Goal: Task Accomplishment & Management: Manage account settings

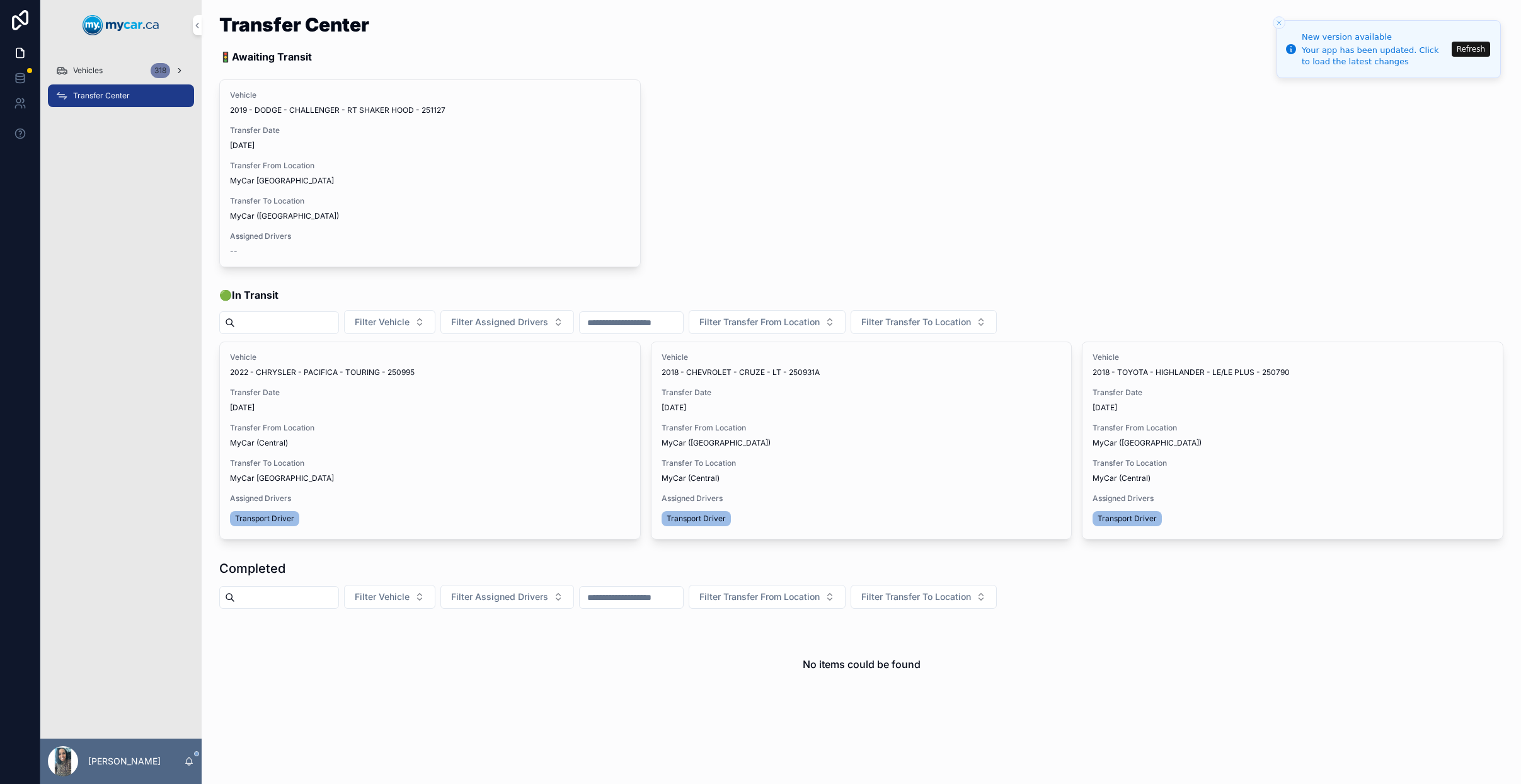
click at [98, 68] on span "Vehicles" at bounding box center [88, 70] width 29 height 10
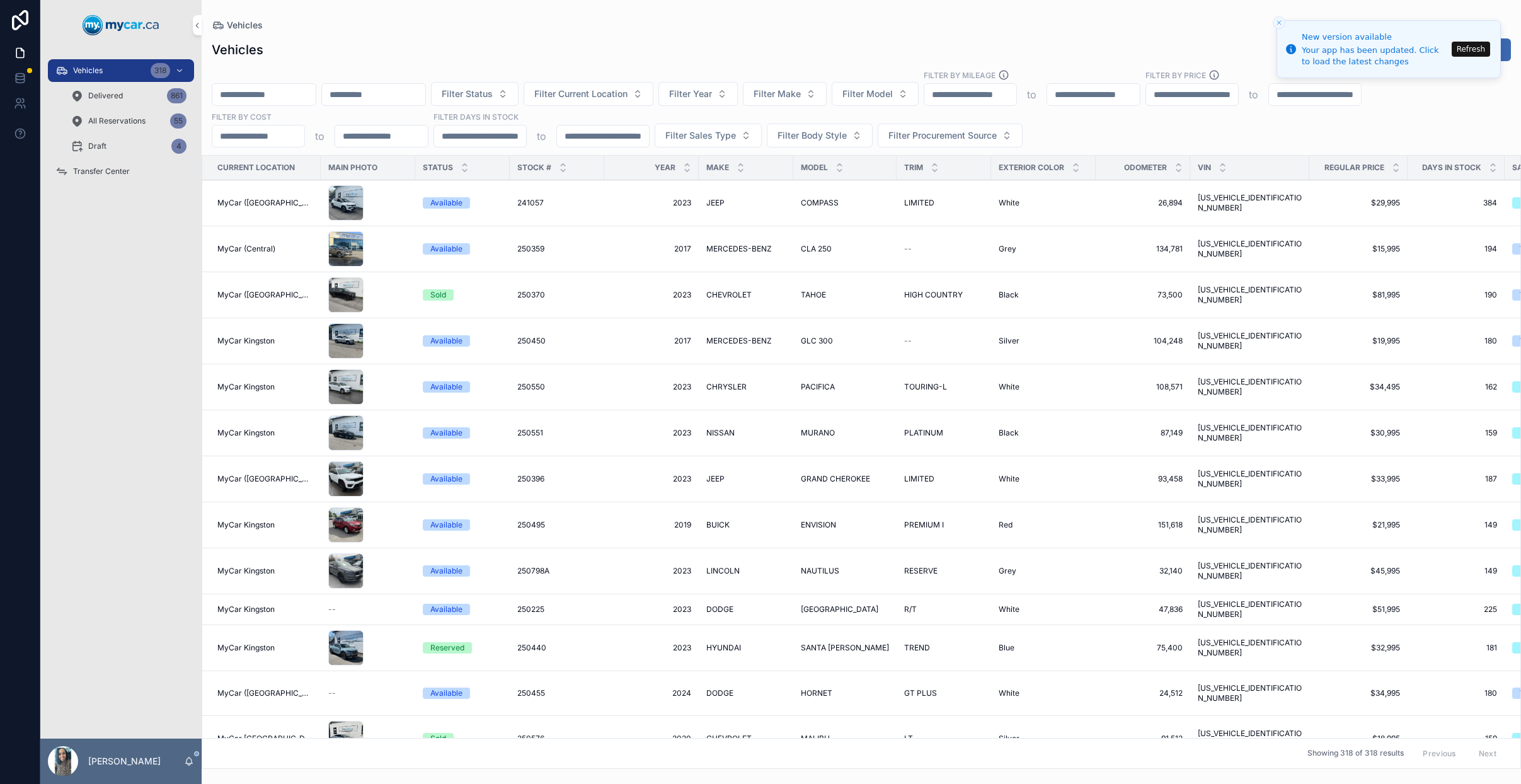
click at [269, 92] on input "scrollable content" at bounding box center [263, 94] width 103 height 18
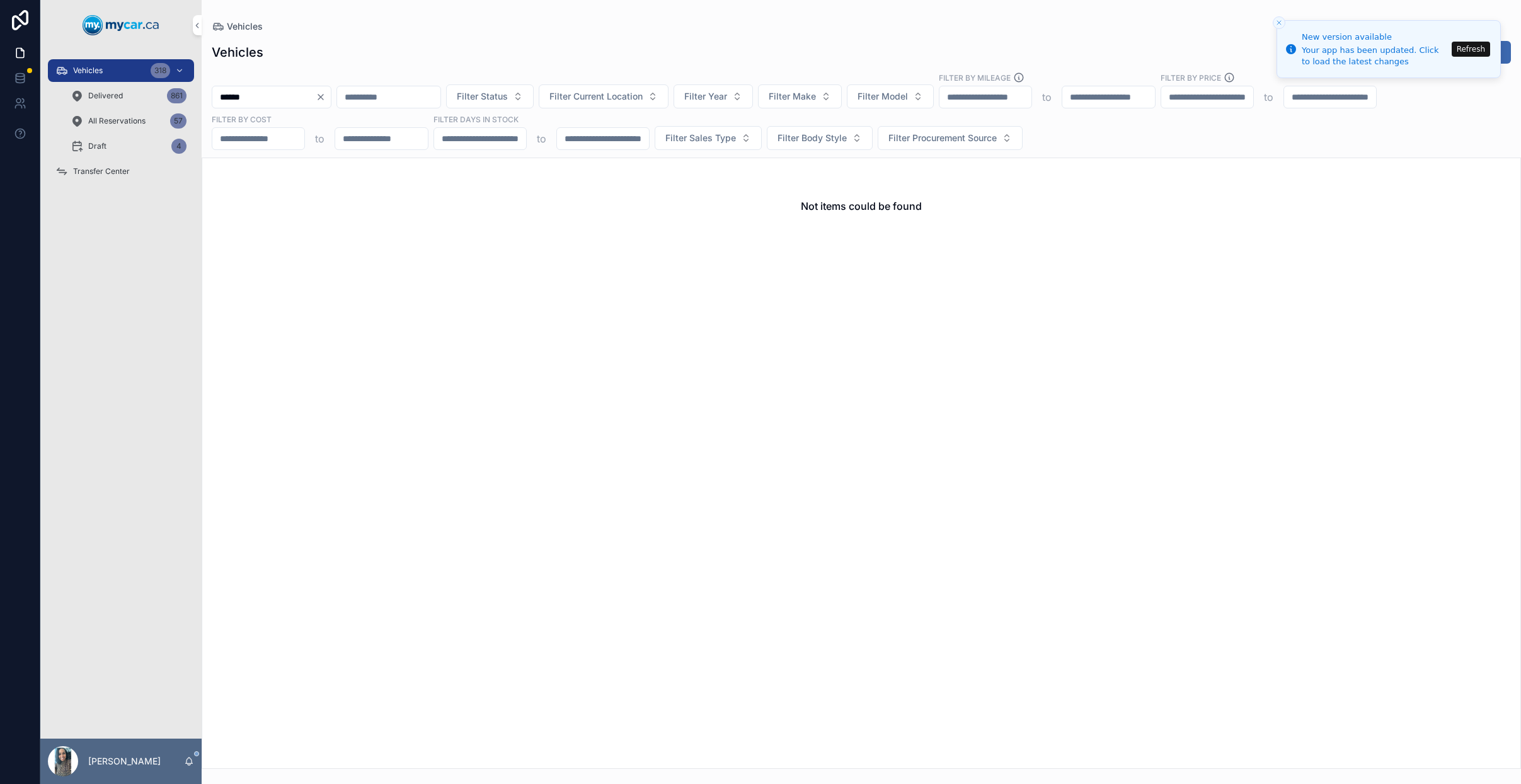
click at [239, 96] on input "******" at bounding box center [263, 97] width 103 height 18
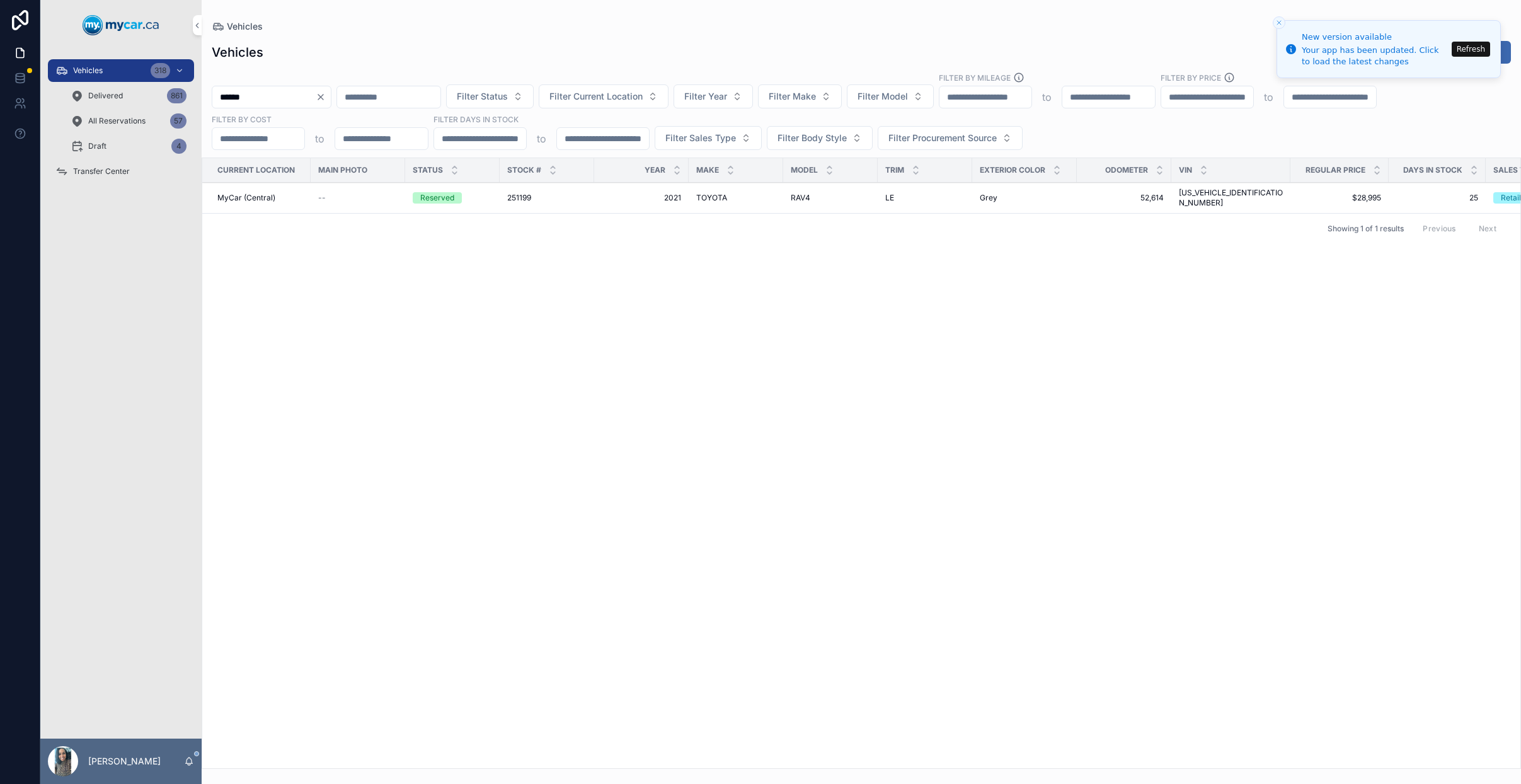
type input "******"
click at [594, 200] on td "2021 2021" at bounding box center [641, 198] width 94 height 31
click at [639, 196] on span "2021" at bounding box center [642, 198] width 79 height 10
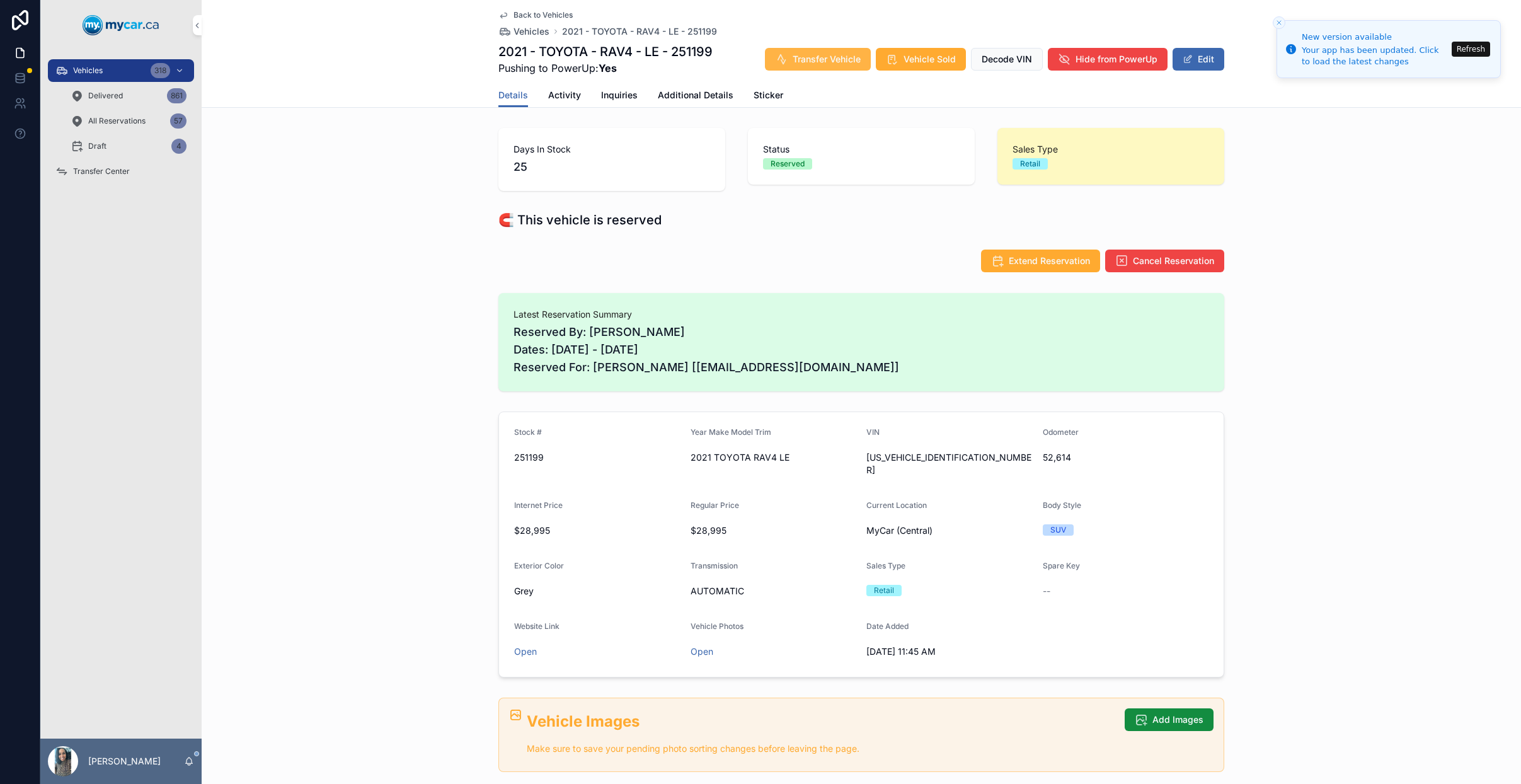
click at [832, 62] on span "Transfer Vehicle" at bounding box center [827, 59] width 68 height 12
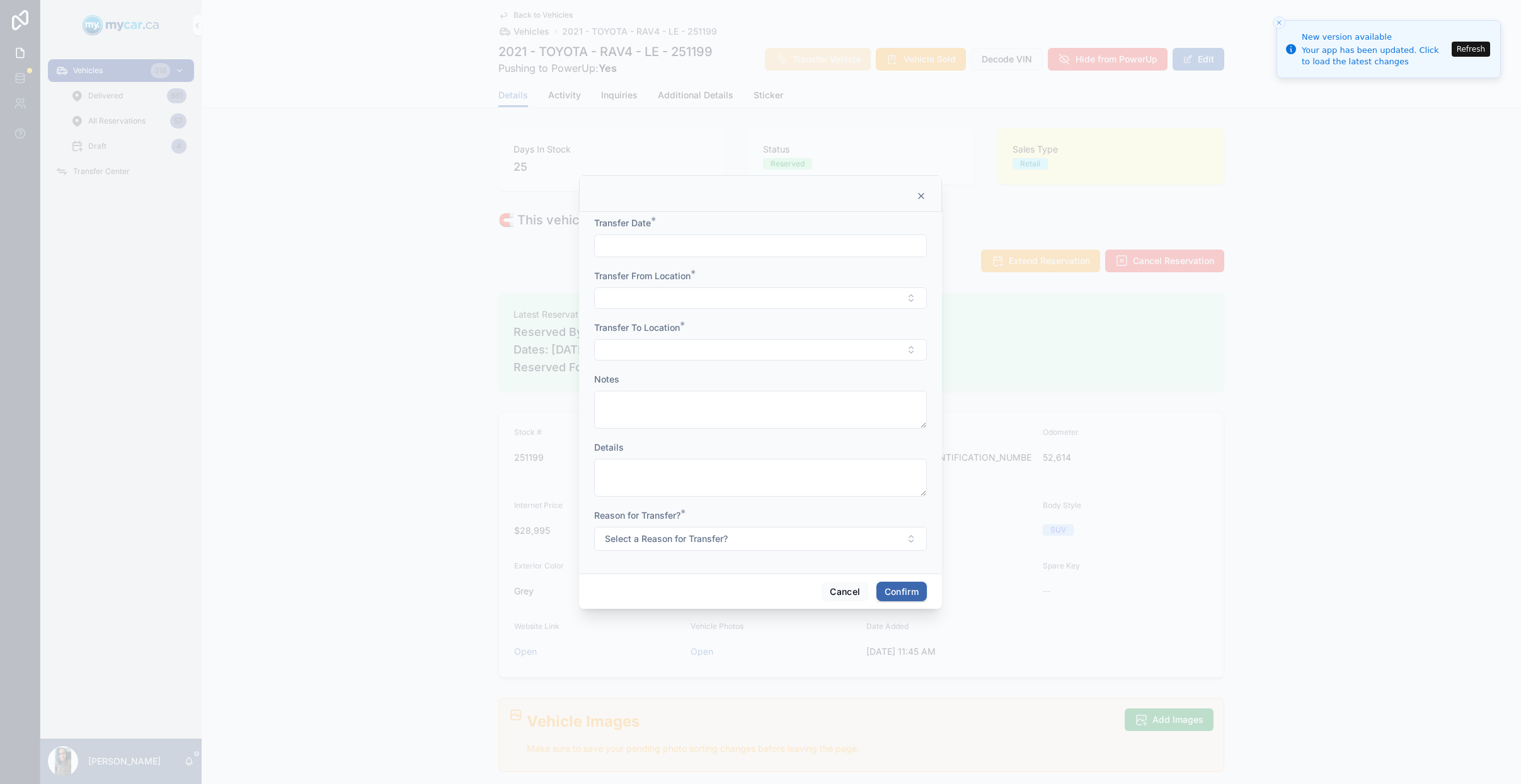
click at [759, 237] on input "text" at bounding box center [760, 246] width 331 height 18
click at [765, 365] on button "8" at bounding box center [760, 376] width 23 height 23
type input "*********"
click at [627, 298] on button "Select Button" at bounding box center [760, 298] width 333 height 21
click at [755, 401] on div "MyCar (Central)" at bounding box center [761, 408] width 175 height 20
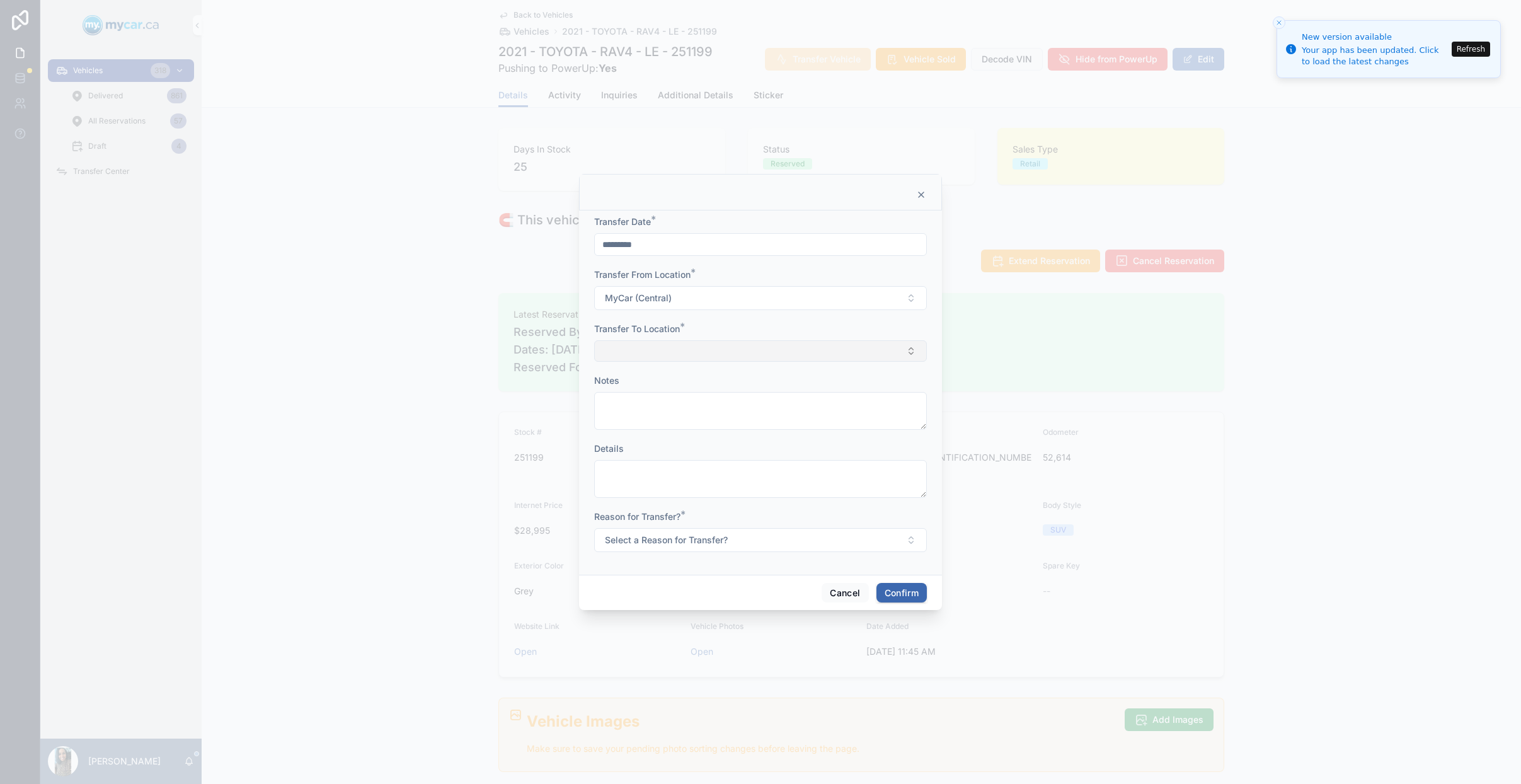
click at [606, 347] on button "Select Button" at bounding box center [760, 350] width 333 height 21
click at [746, 482] on span "MyCar ([GEOGRAPHIC_DATA])" at bounding box center [741, 481] width 127 height 12
click at [658, 532] on button "Select a Reason for Transfer?" at bounding box center [760, 541] width 333 height 24
click at [742, 590] on div "For Stock" at bounding box center [761, 592] width 175 height 19
click at [889, 599] on button "Confirm" at bounding box center [902, 594] width 51 height 20
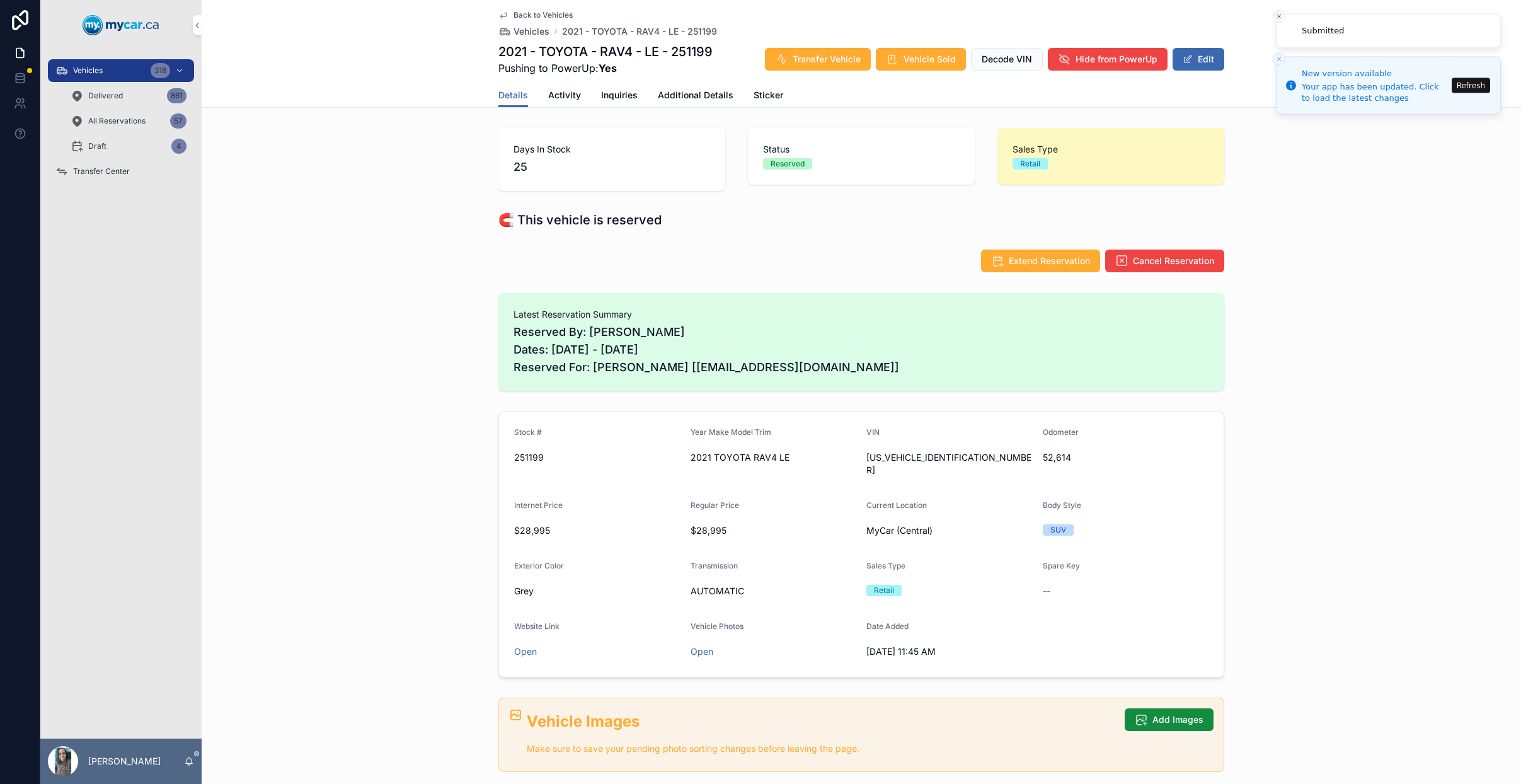
click at [1281, 14] on icon "Close toast" at bounding box center [1279, 16] width 8 height 8
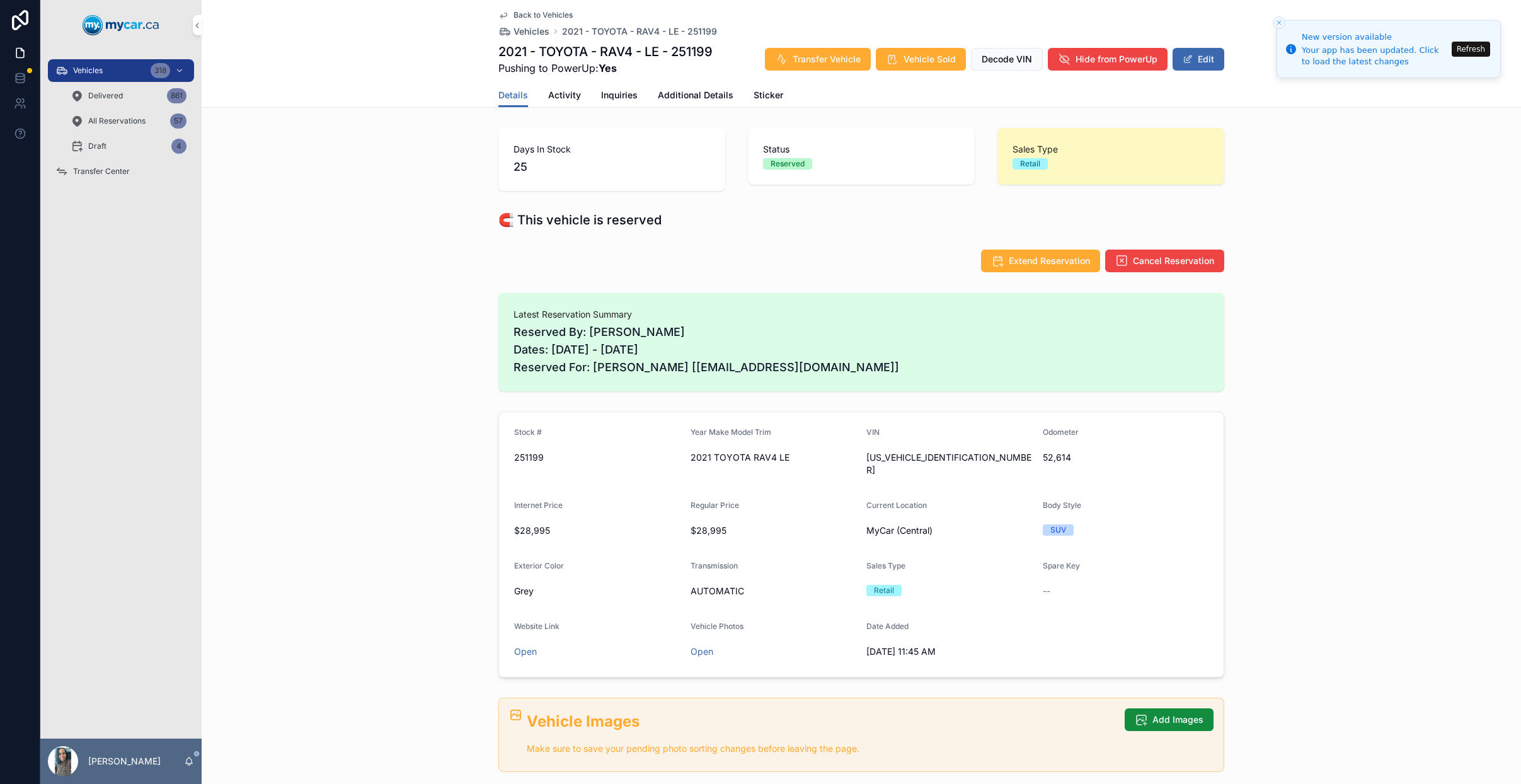
click at [1280, 23] on icon "Close toast" at bounding box center [1279, 23] width 8 height 8
click at [1284, 18] on button "Close toast" at bounding box center [1279, 23] width 12 height 12
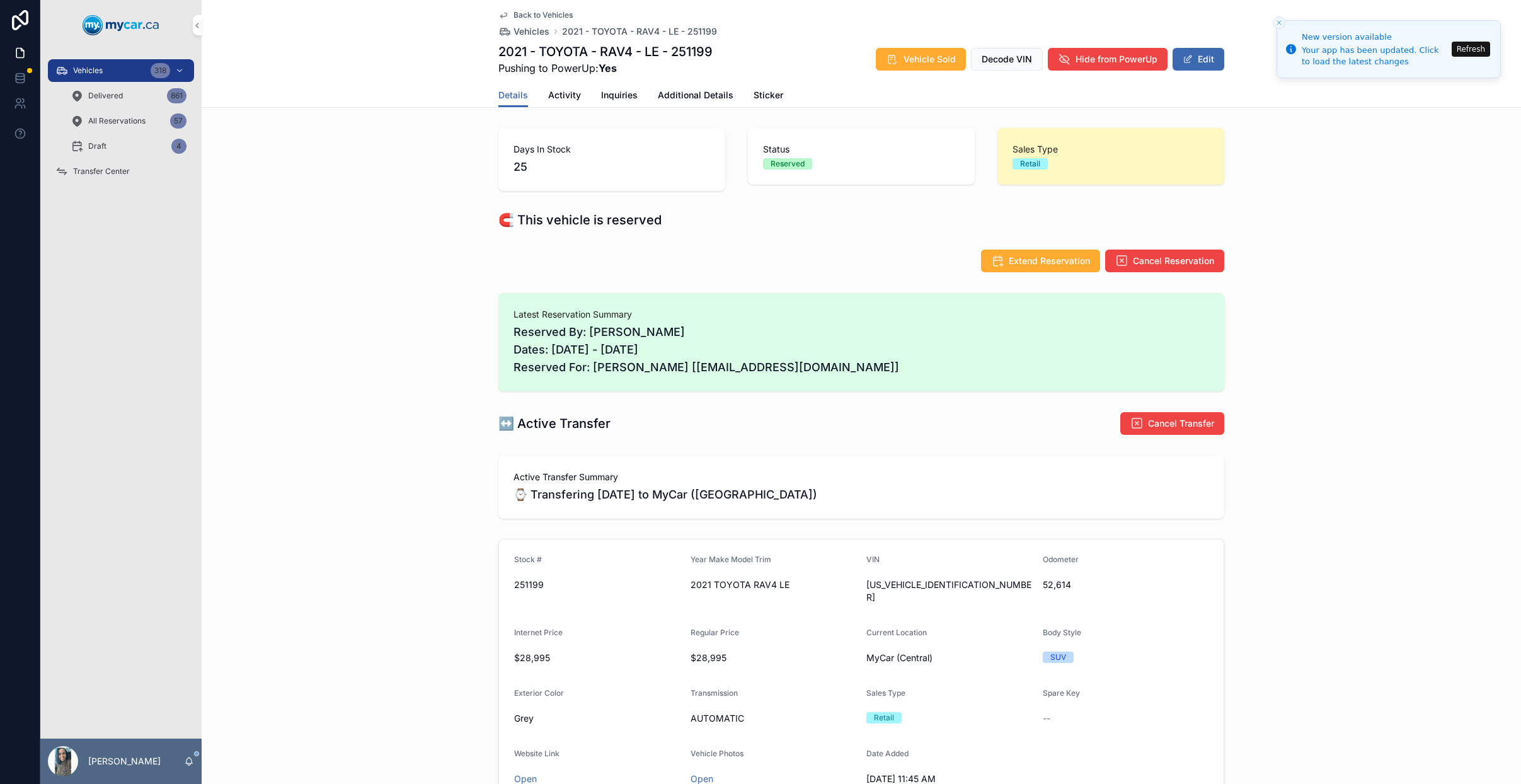
click at [159, 168] on div "Transfer Center" at bounding box center [121, 171] width 131 height 20
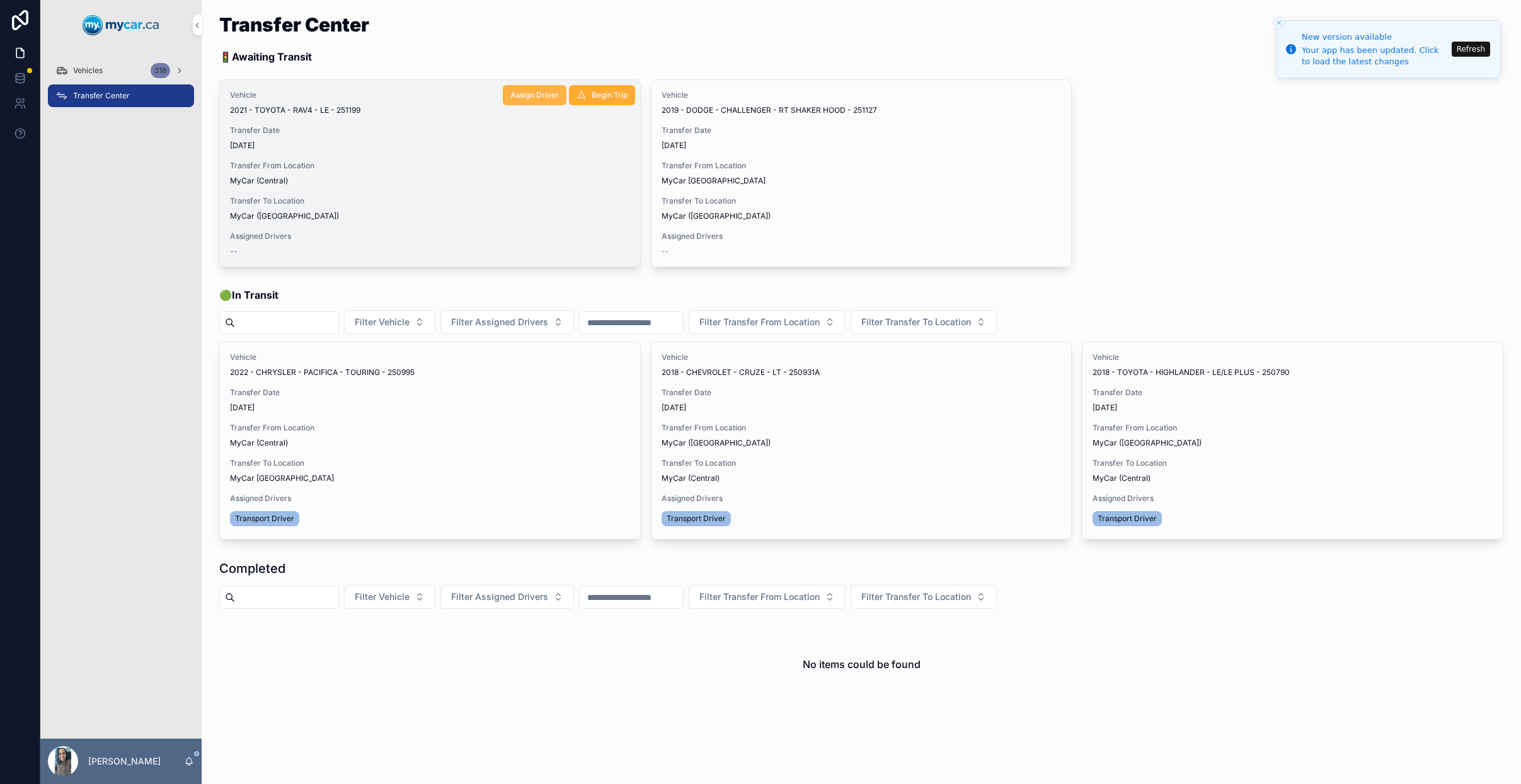
click at [538, 101] on button "Assign Driver" at bounding box center [534, 94] width 64 height 20
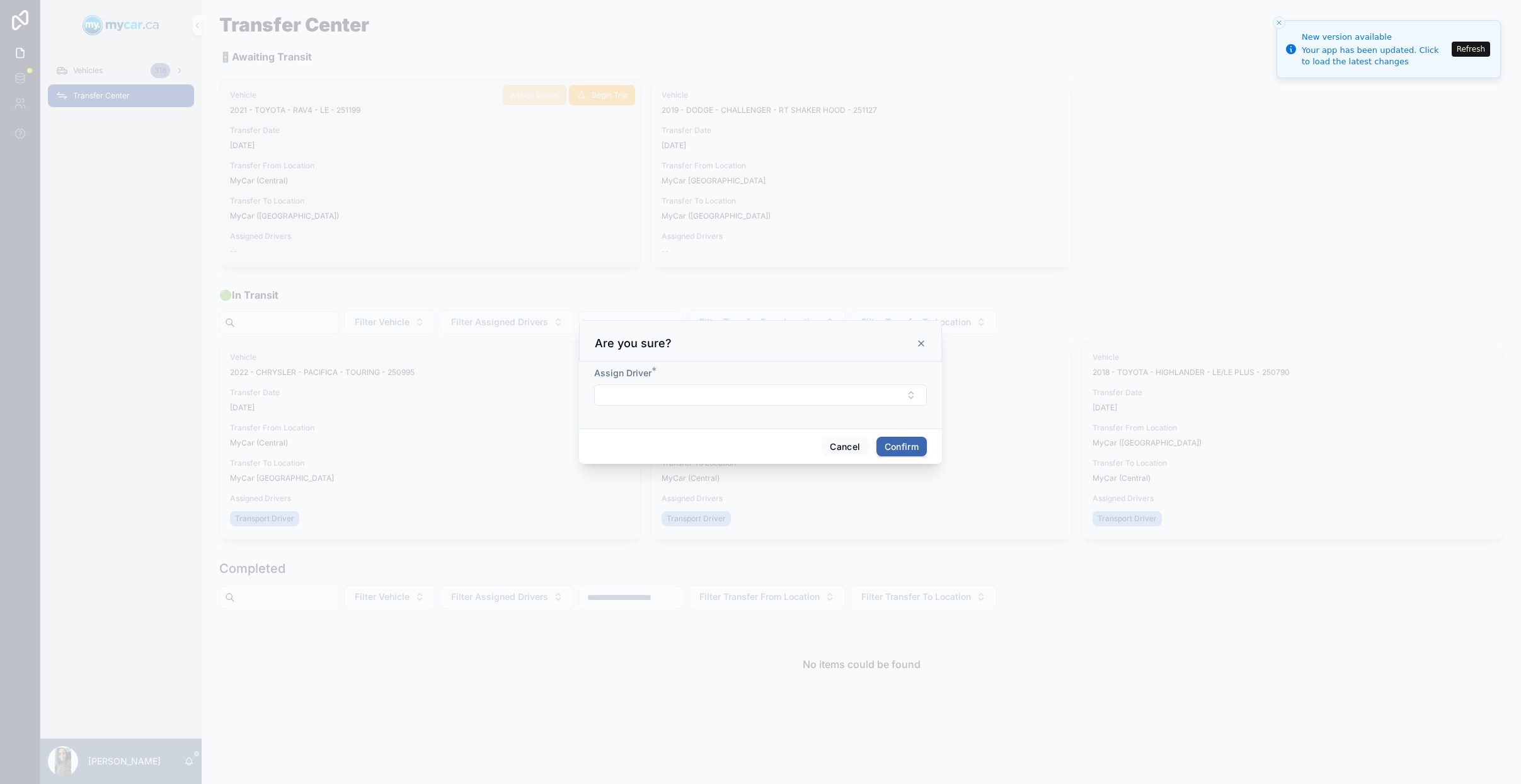
click at [715, 375] on div "Assign Driver *" at bounding box center [760, 373] width 333 height 12
click at [684, 397] on button "Select Button" at bounding box center [760, 395] width 333 height 21
drag, startPoint x: 736, startPoint y: 549, endPoint x: 756, endPoint y: 532, distance: 26.2
click at [736, 549] on span "Transport Driver" at bounding box center [712, 545] width 67 height 12
click at [907, 447] on button "Confirm" at bounding box center [902, 448] width 51 height 20
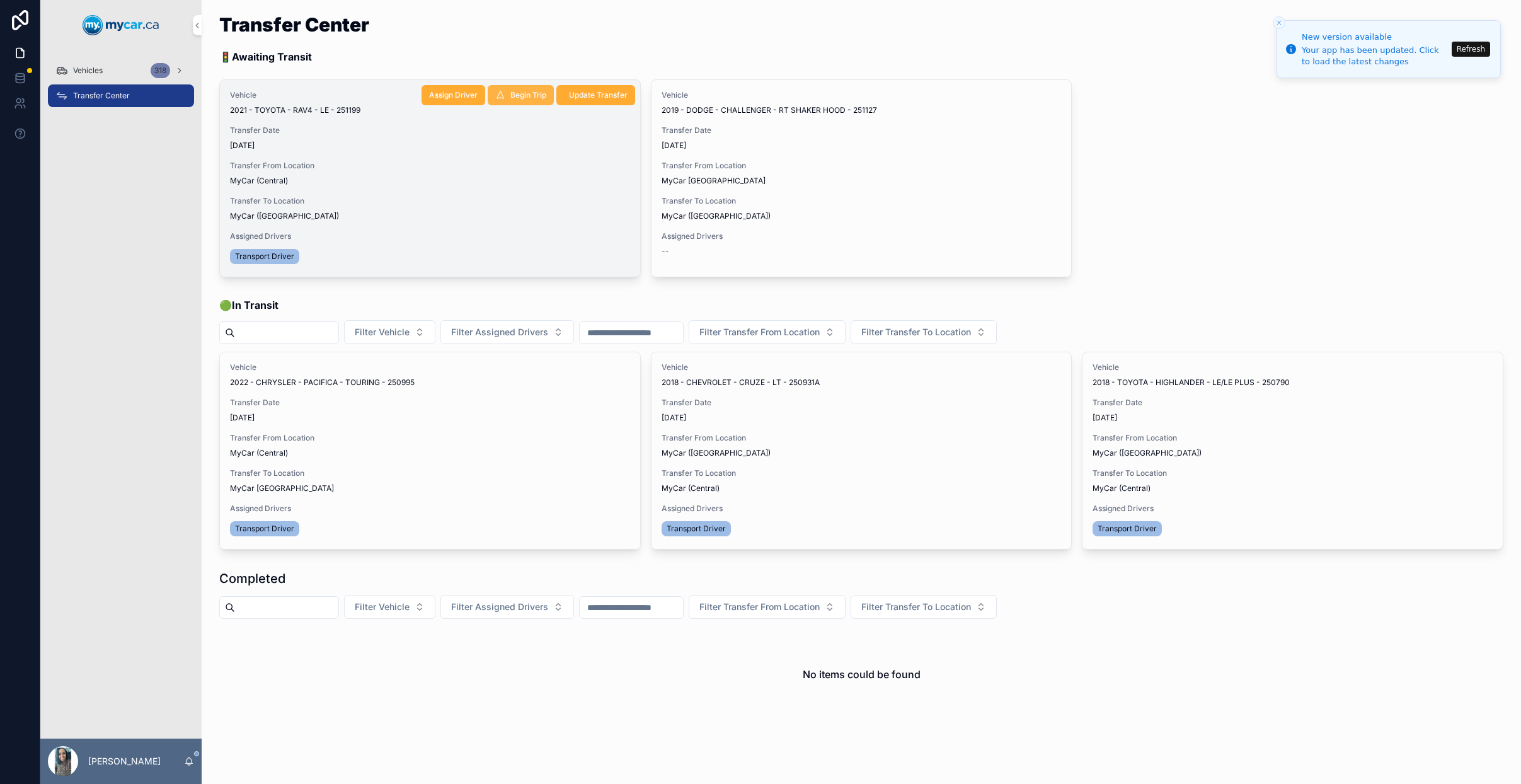
click at [521, 97] on span "Begin Trip" at bounding box center [528, 95] width 36 height 10
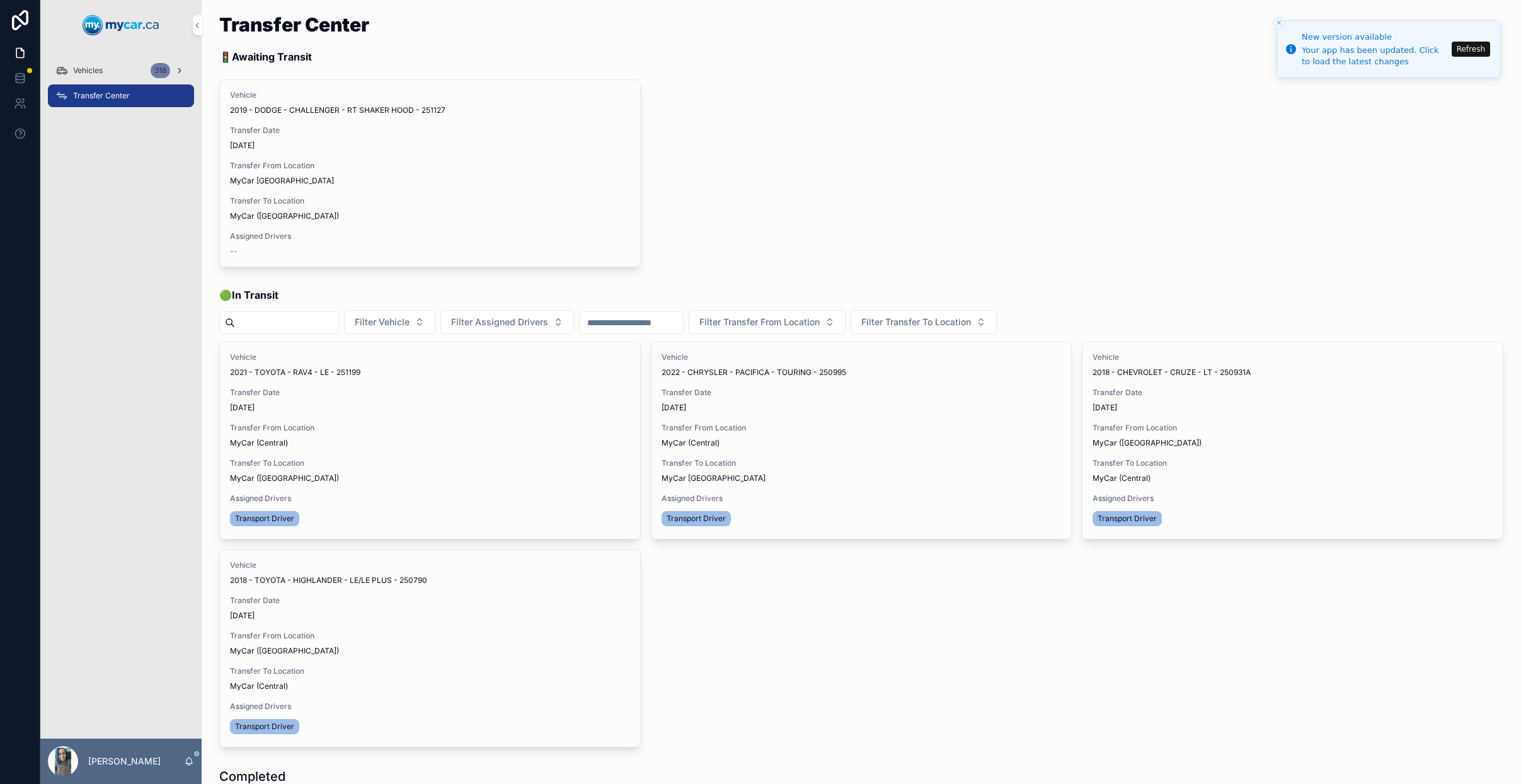
click at [88, 72] on span "Vehicles" at bounding box center [88, 70] width 29 height 10
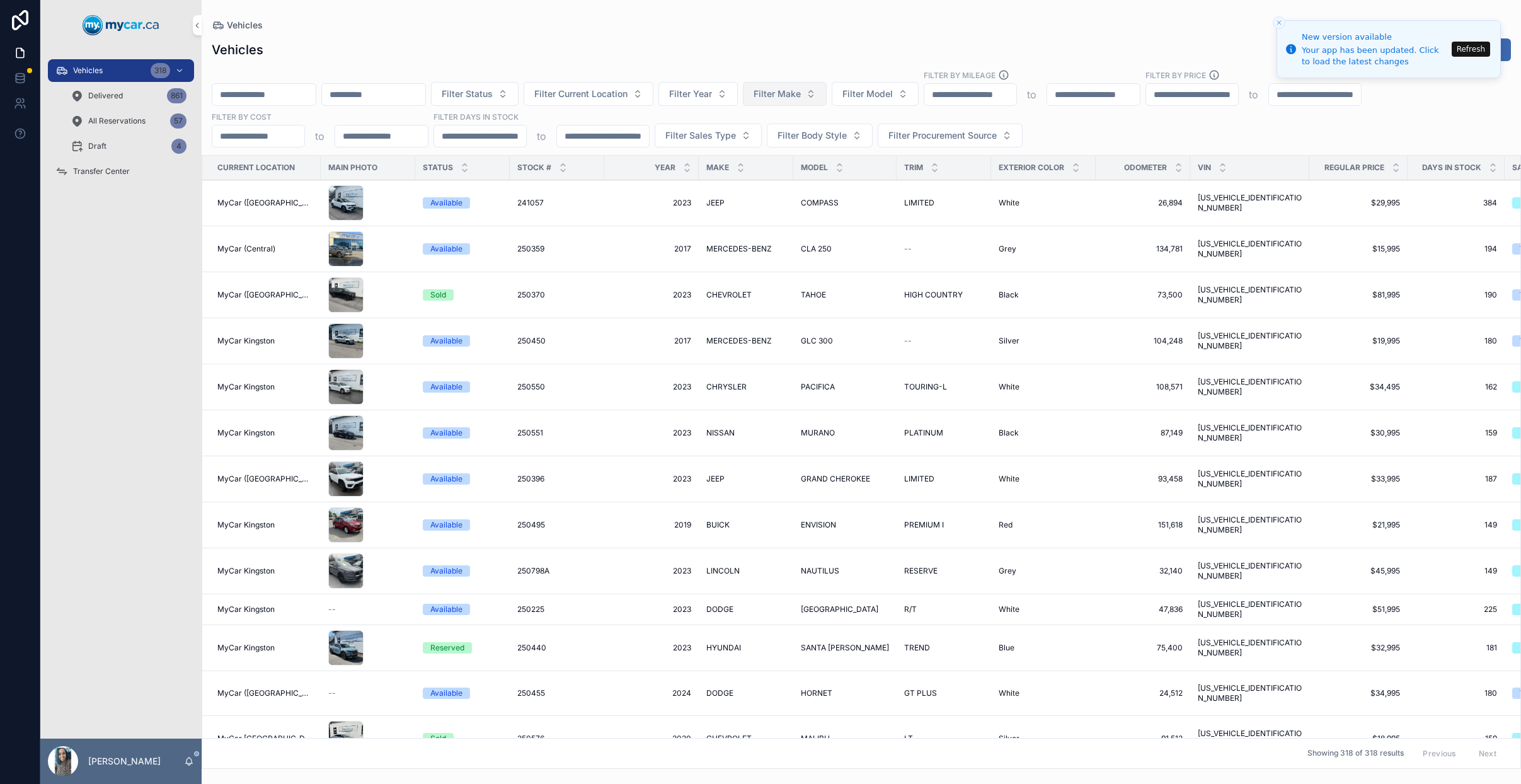
click at [801, 98] on span "Filter Make" at bounding box center [777, 94] width 47 height 12
click at [712, 96] on span "Filter Year" at bounding box center [690, 94] width 43 height 12
type input "****"
click at [749, 146] on div "2022" at bounding box center [731, 144] width 175 height 20
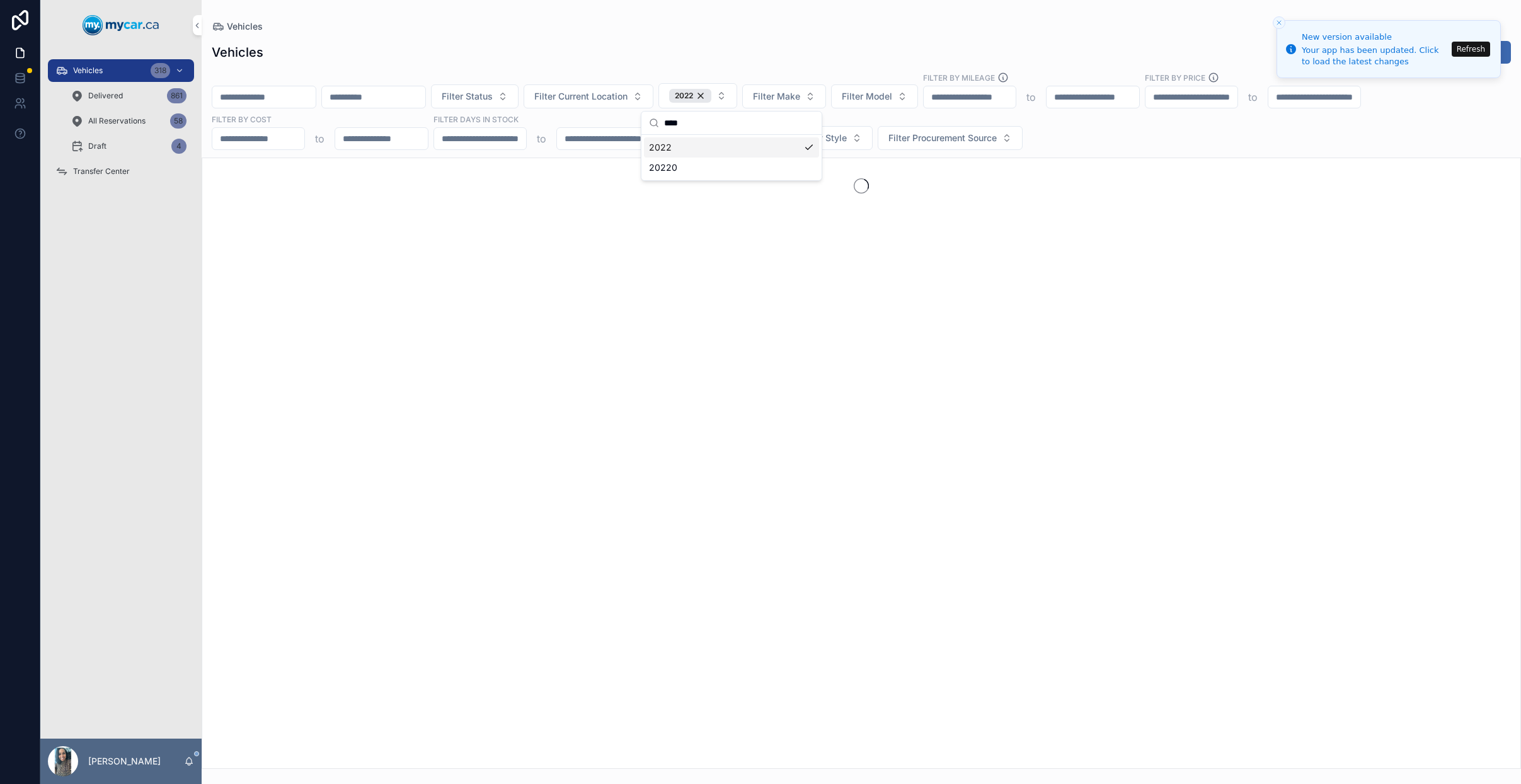
click at [1102, 133] on div "Filter Status Filter Current Location 2022 Filter Make Filter Model Filter By M…" at bounding box center [861, 111] width 1320 height 78
click at [801, 99] on span "Filter Make" at bounding box center [777, 96] width 47 height 12
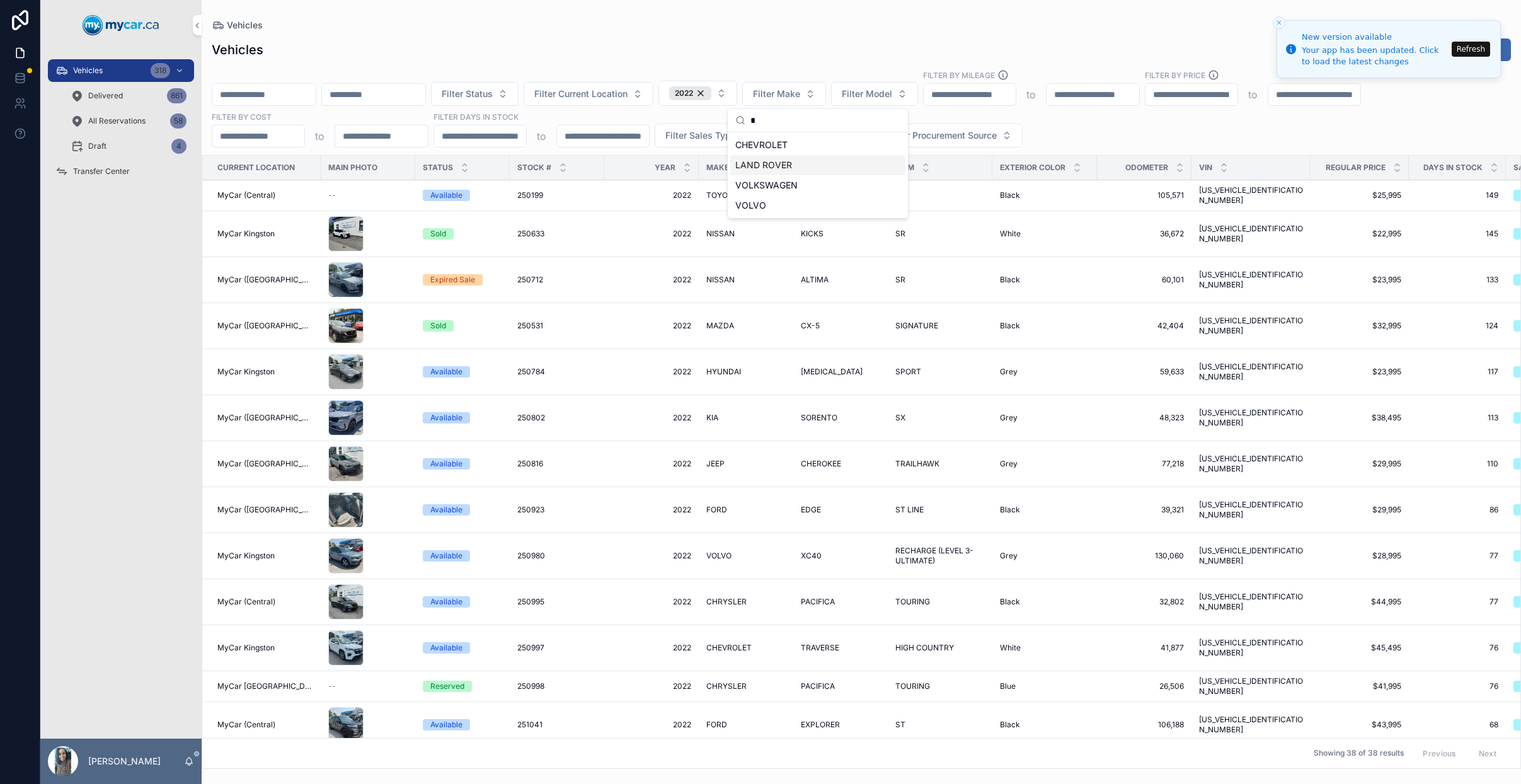
type input "*"
click at [811, 191] on div "VOLKSWAGEN" at bounding box center [818, 185] width 175 height 20
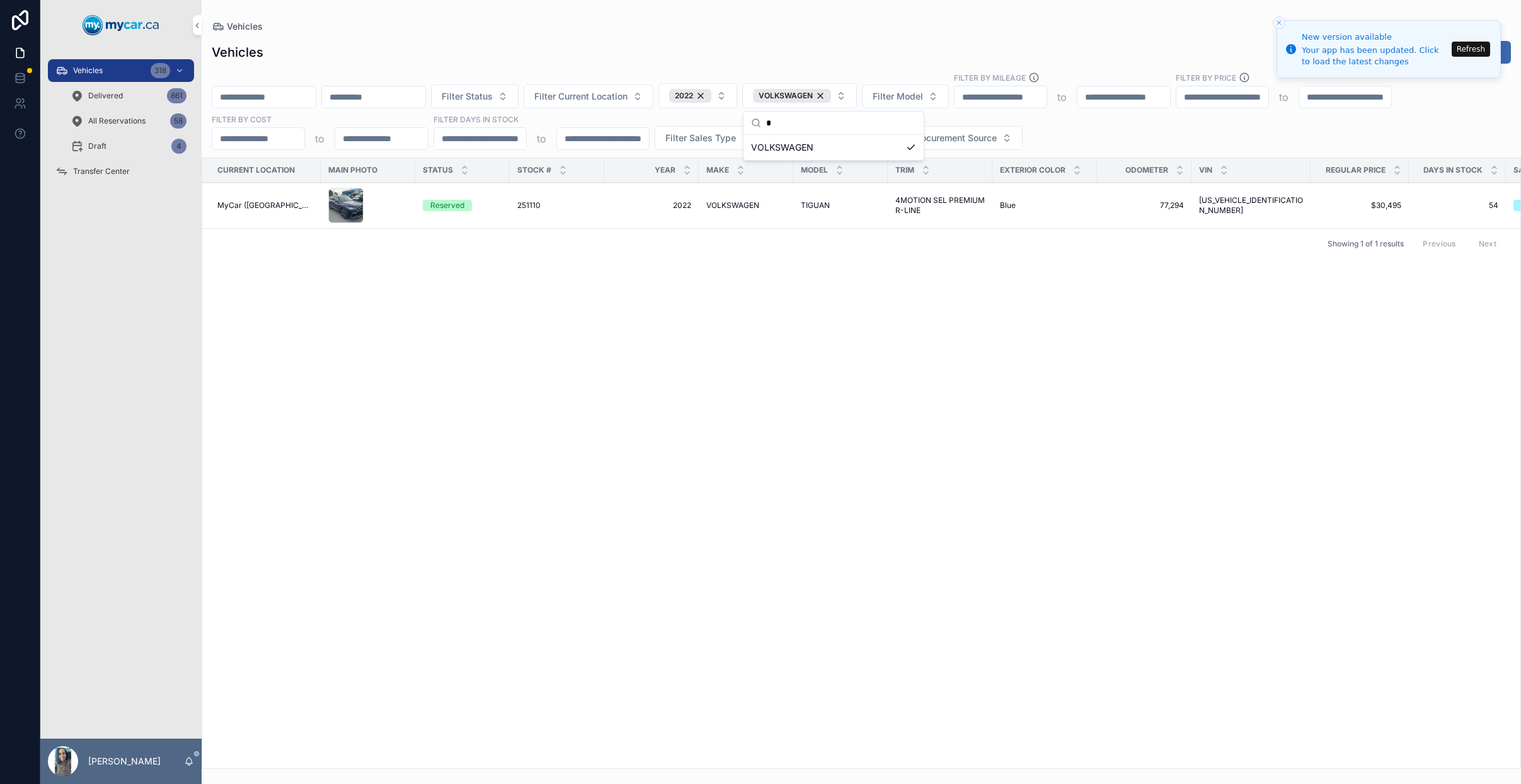
click at [1121, 130] on div "Filter Status Filter Current Location 2022 VOLKSWAGEN Filter Model Filter By Mi…" at bounding box center [861, 111] width 1320 height 78
